Goal: Task Accomplishment & Management: Manage account settings

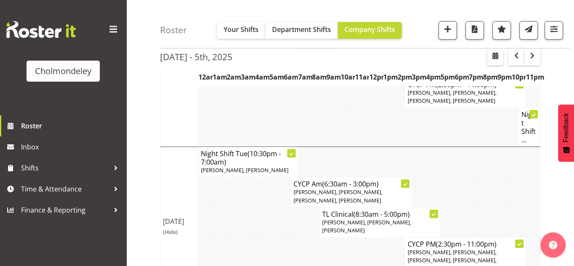
scroll to position [326, 0]
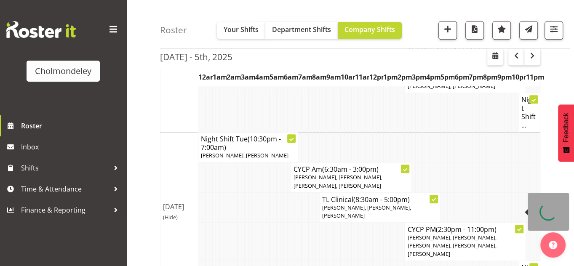
click at [522, 225] on div at bounding box center [519, 229] width 8 height 8
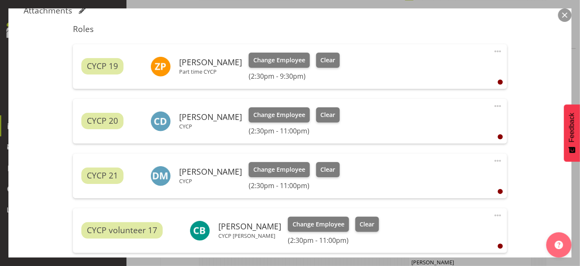
scroll to position [287, 0]
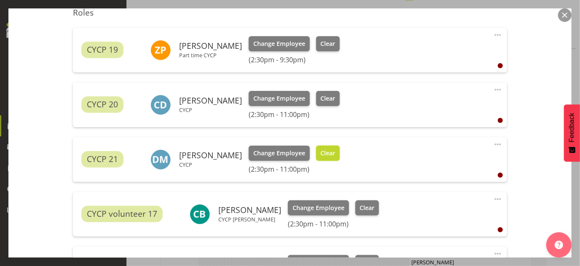
click at [331, 146] on button "Clear" at bounding box center [328, 153] width 24 height 15
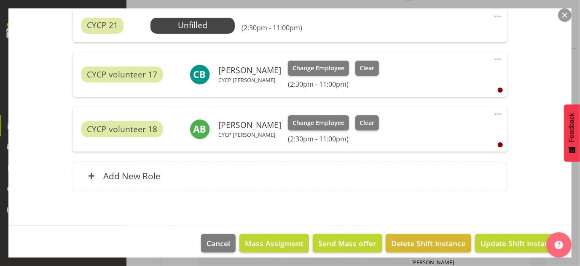
scroll to position [422, 0]
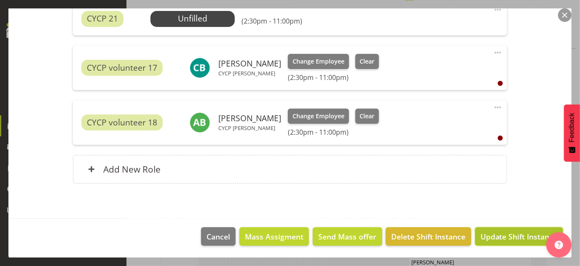
click at [523, 241] on button "Update Shift Instance" at bounding box center [519, 237] width 88 height 19
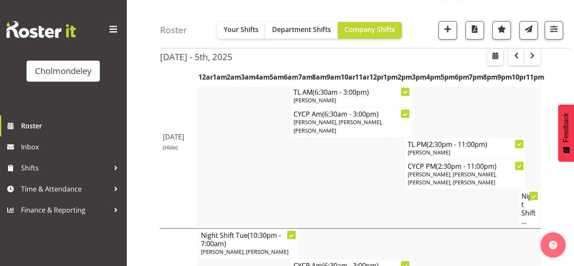
scroll to position [218, 0]
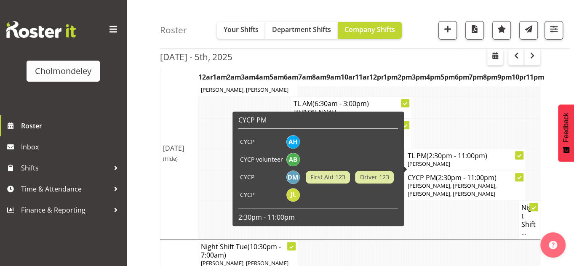
click at [521, 176] on icon at bounding box center [519, 178] width 4 height 4
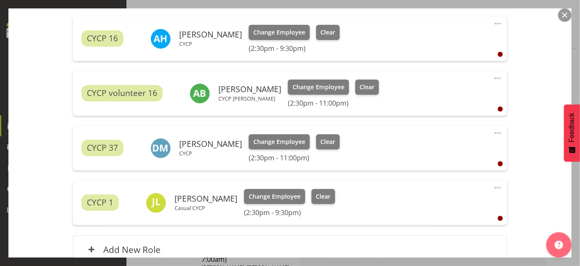
scroll to position [275, 0]
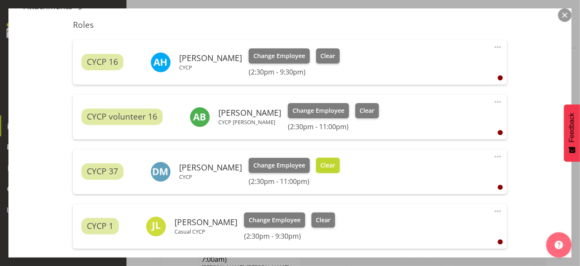
click at [331, 162] on span "Clear" at bounding box center [327, 165] width 15 height 9
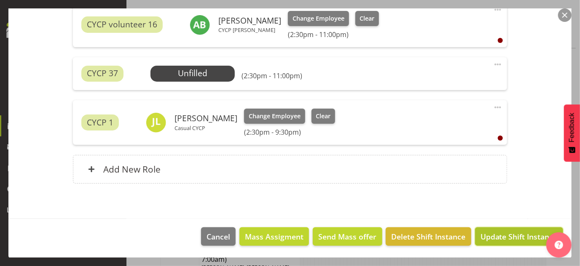
click at [509, 231] on span "Update Shift Instance" at bounding box center [518, 236] width 77 height 11
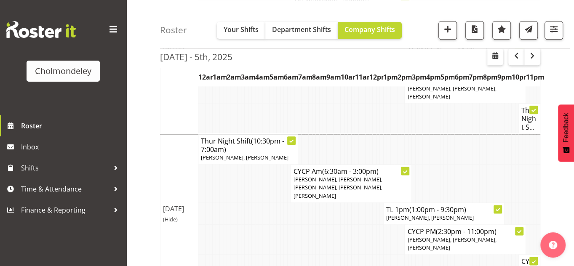
scroll to position [642, 0]
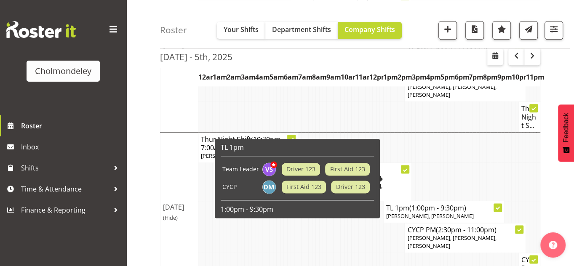
click at [498, 206] on icon at bounding box center [498, 207] width 4 height 3
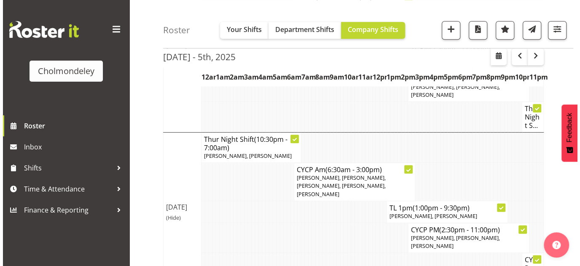
scroll to position [629, 0]
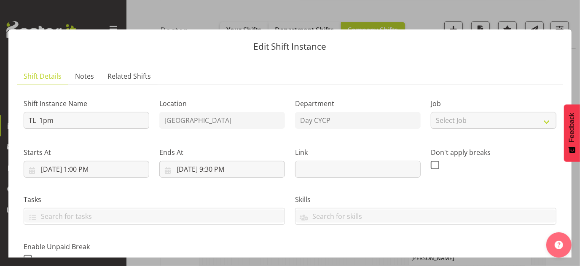
click at [497, 174] on div "Don't apply breaks" at bounding box center [494, 159] width 136 height 47
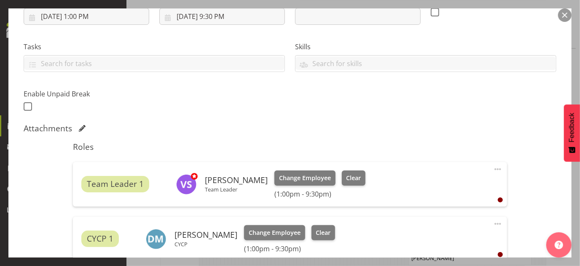
scroll to position [191, 0]
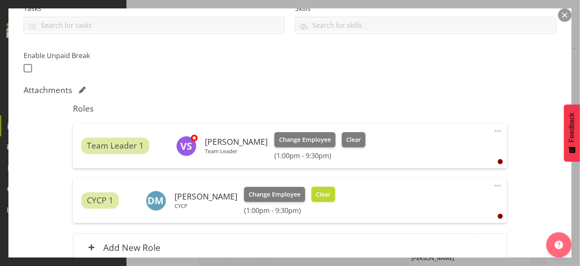
click at [316, 193] on span "Clear" at bounding box center [323, 194] width 15 height 9
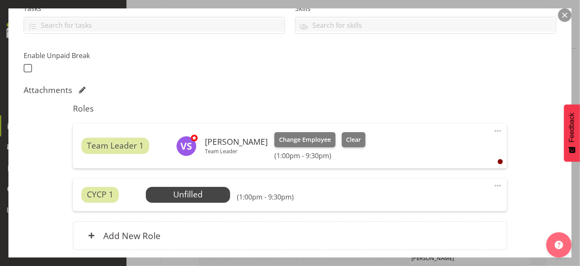
click at [493, 184] on span at bounding box center [498, 186] width 10 height 10
click at [442, 229] on link "Delete" at bounding box center [462, 234] width 81 height 15
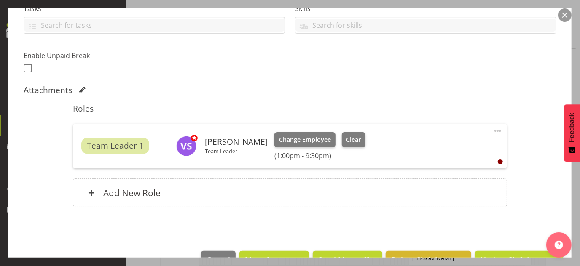
scroll to position [215, 0]
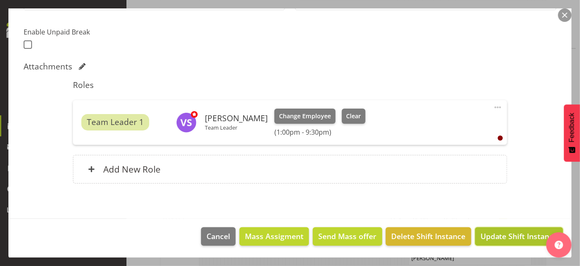
click at [529, 231] on span "Update Shift Instance" at bounding box center [518, 236] width 77 height 11
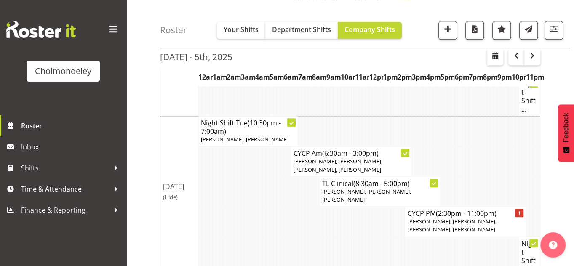
scroll to position [351, 0]
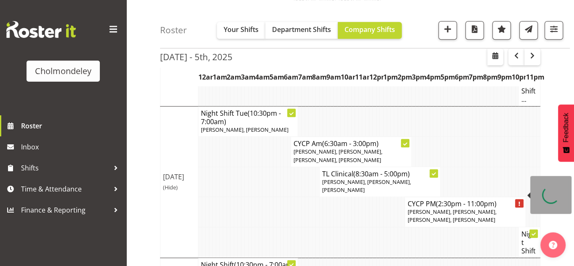
click at [522, 199] on div at bounding box center [519, 203] width 8 height 8
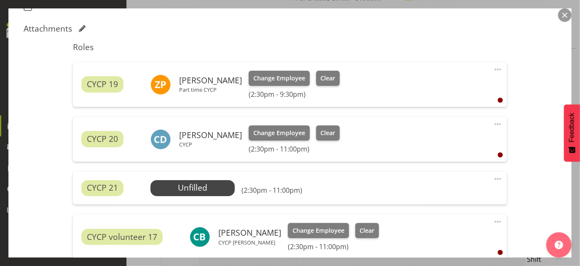
scroll to position [280, 0]
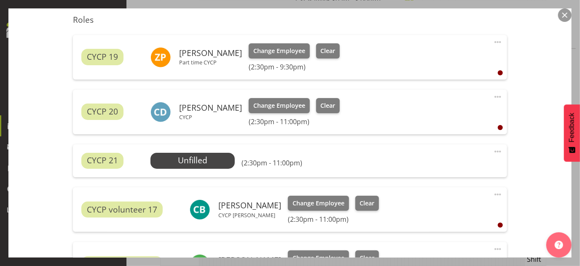
click at [216, 169] on div "CYCP 21 Unfilled Select Employee (2:30pm - 11:00pm) Edit Cover Role Delete" at bounding box center [290, 161] width 434 height 33
click at [215, 161] on span "Select Employee" at bounding box center [192, 161] width 63 height 12
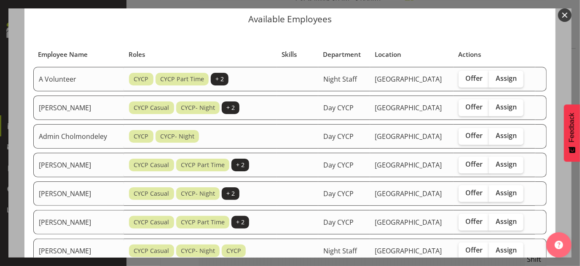
scroll to position [26, 0]
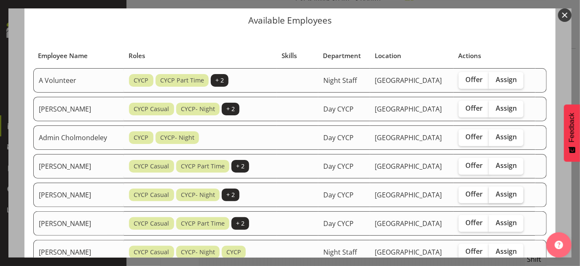
click at [512, 191] on span "Assign" at bounding box center [505, 194] width 21 height 8
click at [494, 192] on input "Assign" at bounding box center [491, 194] width 5 height 5
checkbox input "true"
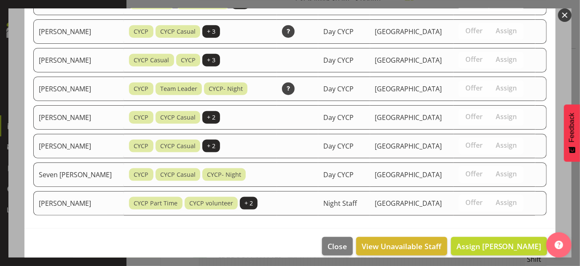
scroll to position [485, 0]
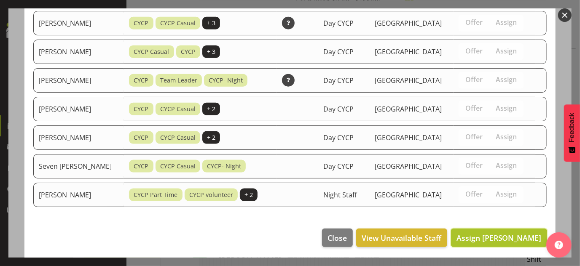
click at [522, 237] on span "Assign [PERSON_NAME]" at bounding box center [498, 238] width 85 height 10
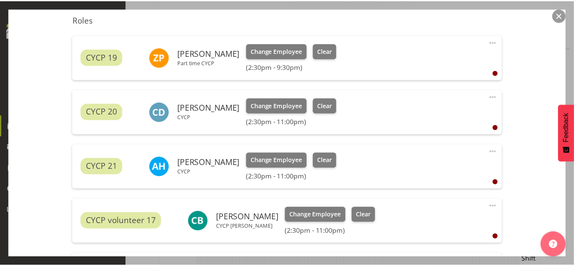
scroll to position [351, 0]
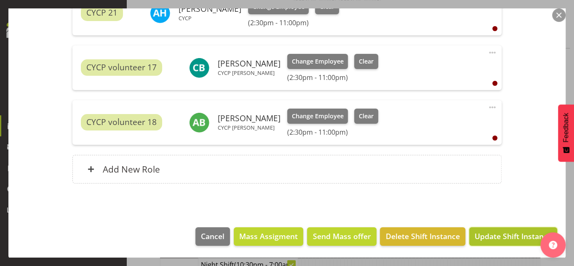
click at [525, 236] on span "Update Shift Instance" at bounding box center [513, 236] width 77 height 11
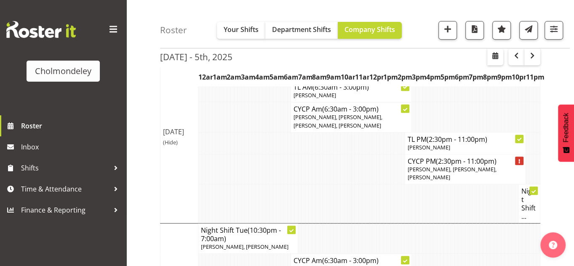
scroll to position [217, 0]
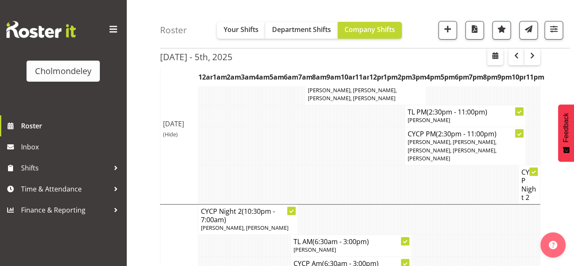
scroll to position [0, 0]
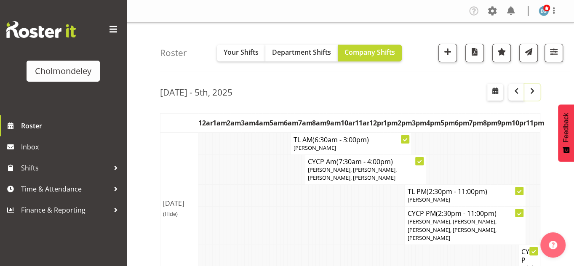
click at [533, 92] on span "button" at bounding box center [533, 91] width 10 height 10
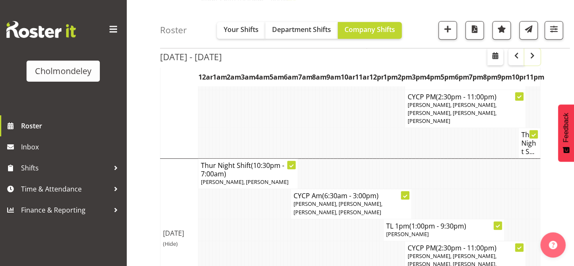
scroll to position [287, 0]
